Goal: Transaction & Acquisition: Purchase product/service

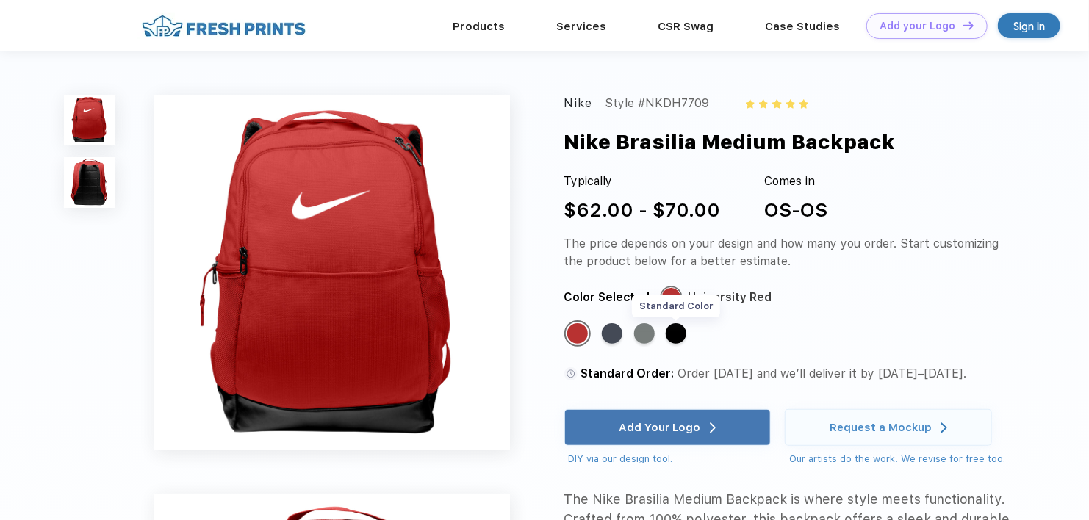
click at [679, 335] on div "Standard Color" at bounding box center [676, 333] width 21 height 21
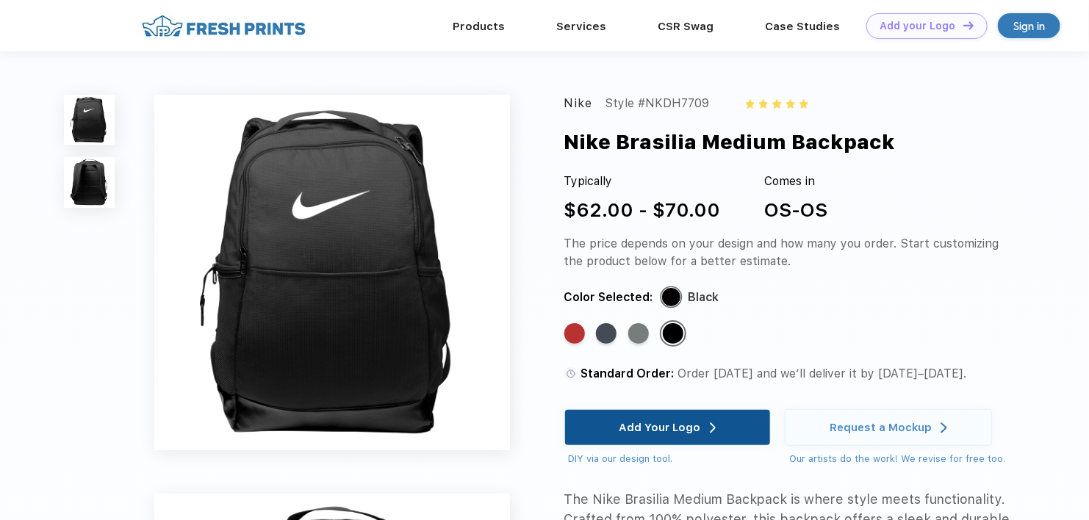
click at [670, 417] on div "Add Your Logo" at bounding box center [667, 427] width 97 height 35
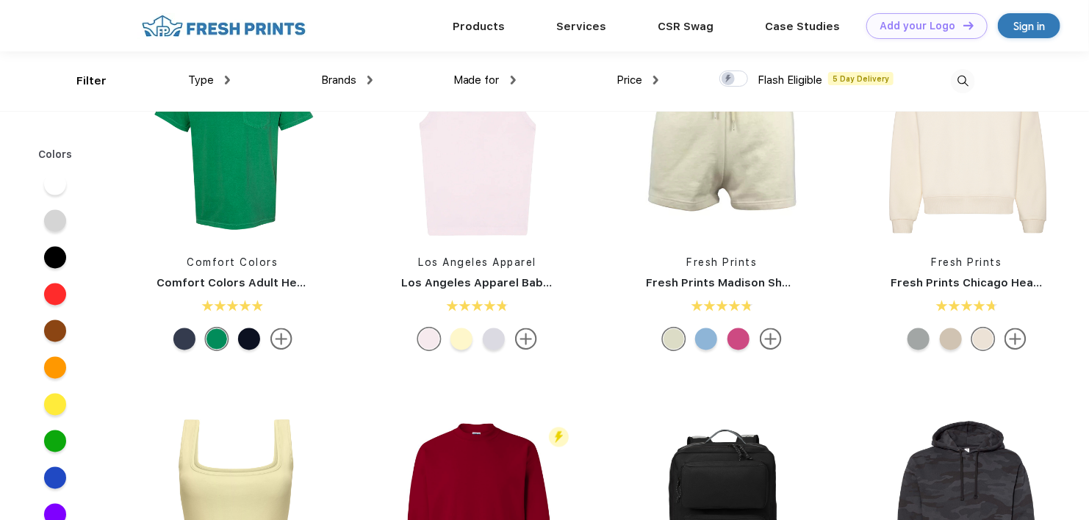
scroll to position [661, 0]
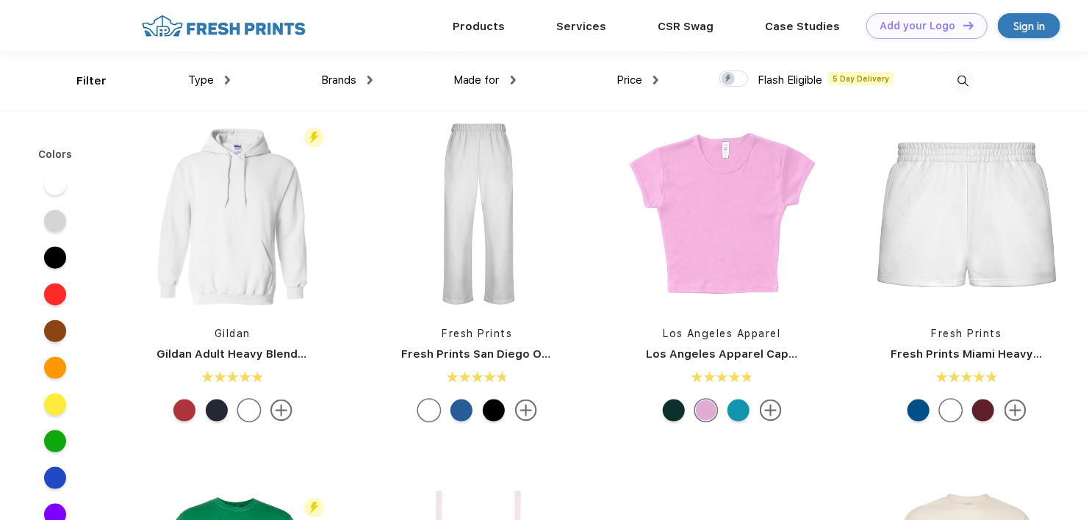
click at [220, 413] on div at bounding box center [217, 411] width 22 height 22
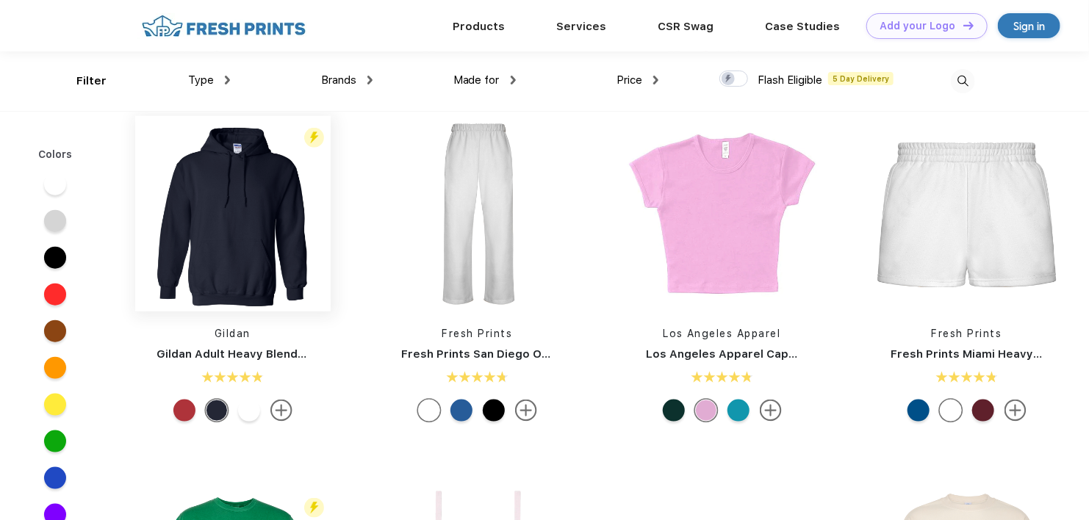
click at [244, 248] on img at bounding box center [232, 213] width 195 height 195
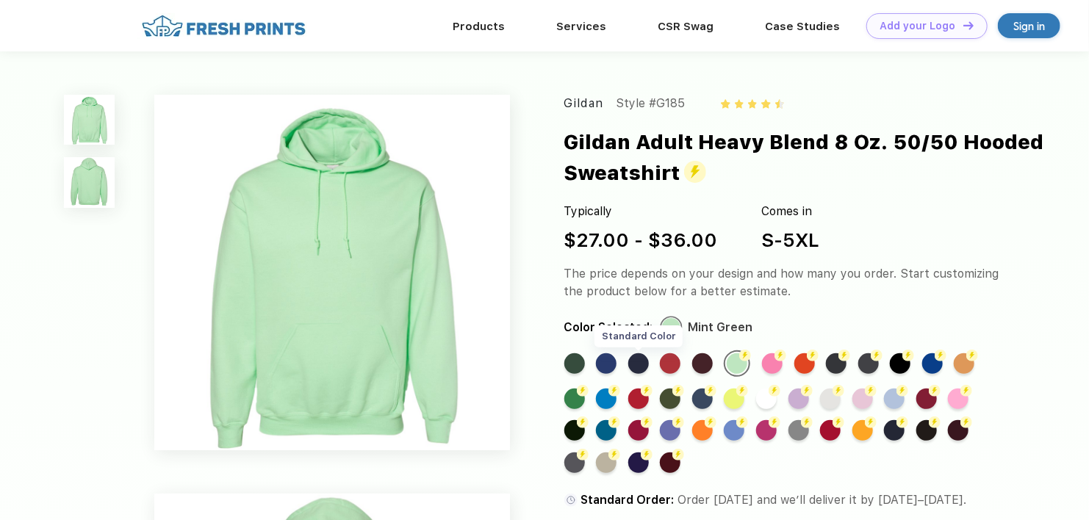
click at [636, 362] on div "Standard Color" at bounding box center [638, 363] width 21 height 21
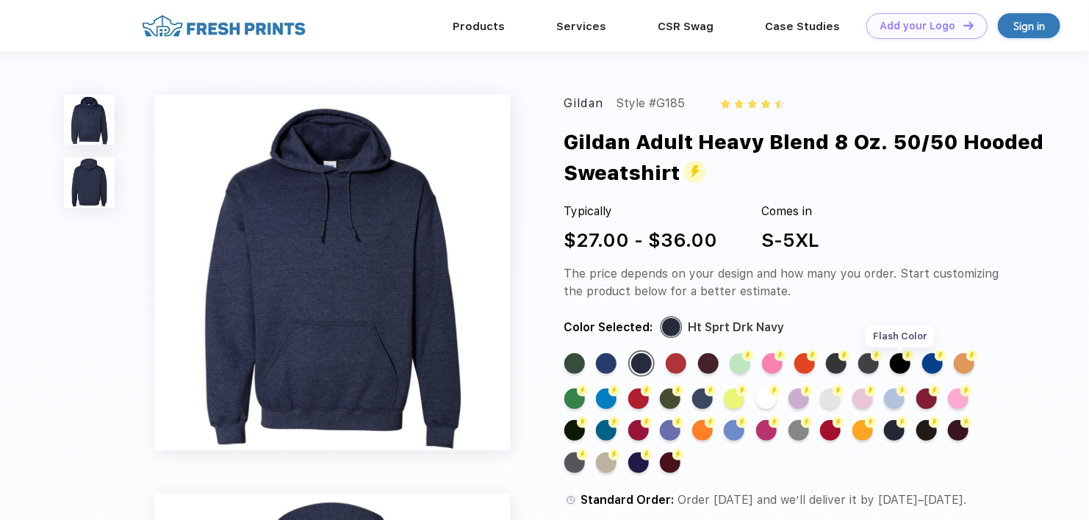
click at [899, 362] on div "Flash Color" at bounding box center [900, 363] width 21 height 21
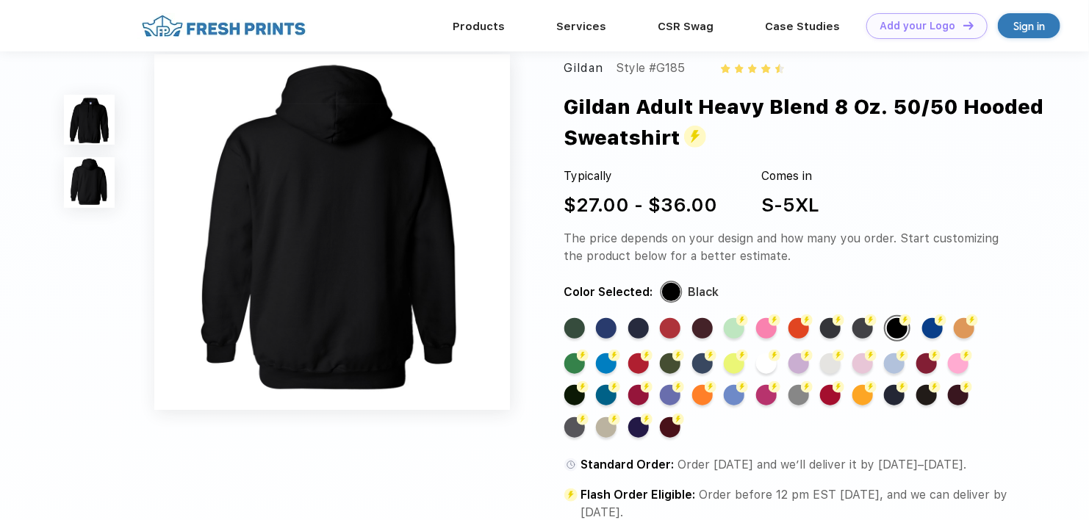
scroll to position [588, 0]
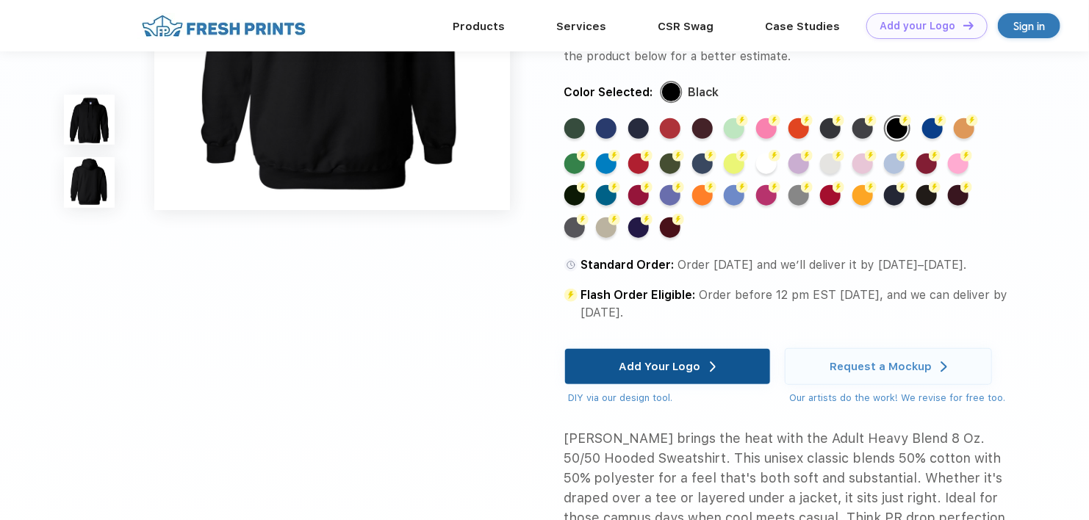
click at [664, 369] on div "Add Your Logo" at bounding box center [660, 367] width 82 height 15
